Goal: Find specific page/section: Find specific page/section

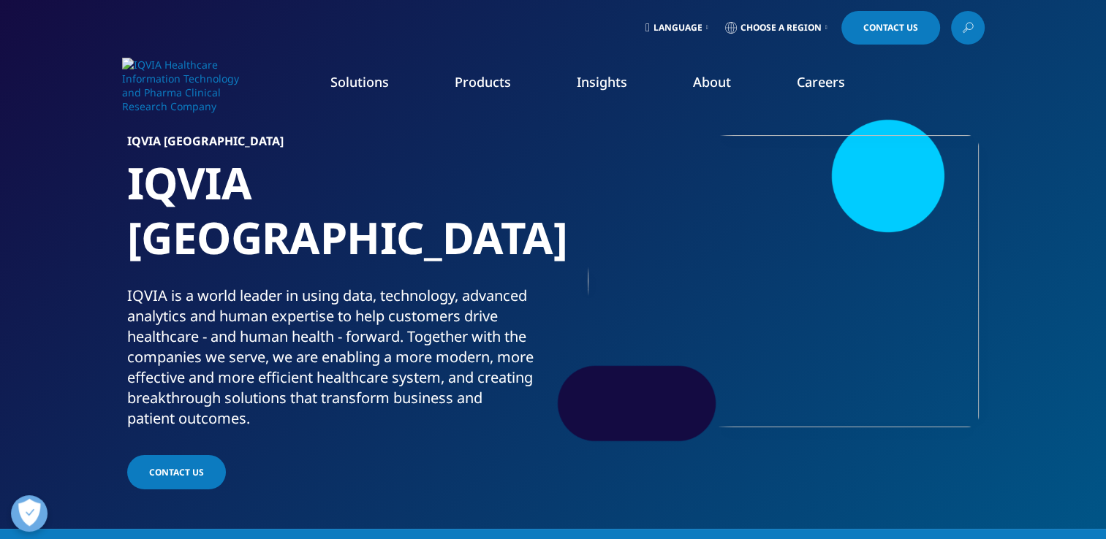
click at [765, 80] on li "Careers IQVIA Careers Overview Our Company Culture Benefits Life at IQVIA Blog …" at bounding box center [821, 96] width 114 height 47
drag, startPoint x: 765, startPoint y: 80, endPoint x: 603, endPoint y: 311, distance: 281.3
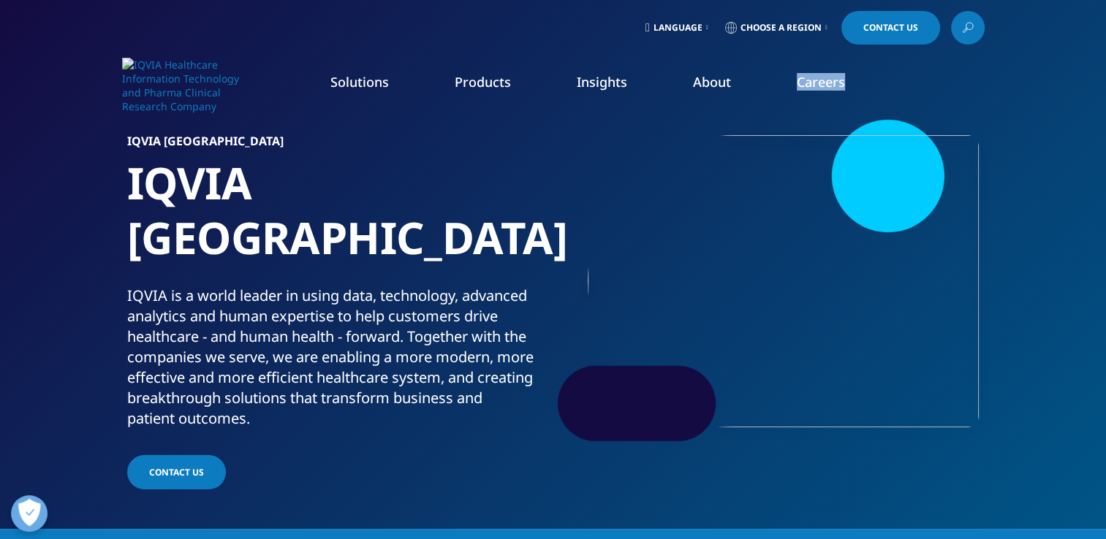
click at [764, 120] on li "Careers IQVIA Careers Overview Our Company Culture Benefits Life at IQVIA Blog …" at bounding box center [821, 96] width 114 height 47
click at [603, 311] on div "Stay Connected Global Talent Network IQVIA Alumni Network View Open Roles" at bounding box center [679, 310] width 263 height 380
click at [626, 239] on link "View Open Roles" at bounding box center [680, 238] width 249 height 16
